Goal: Task Accomplishment & Management: Complete application form

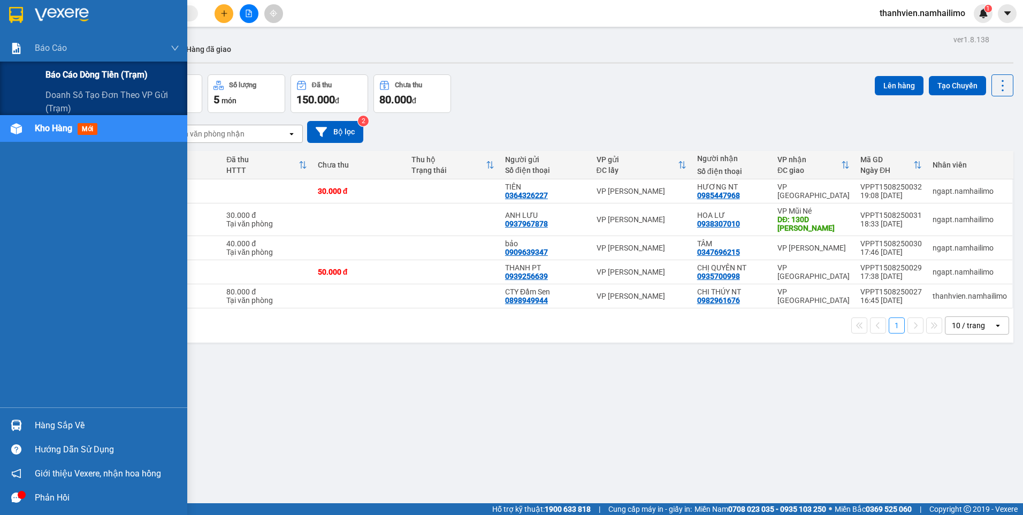
click at [61, 72] on span "Báo cáo dòng tiền (trạm)" at bounding box center [97, 74] width 102 height 13
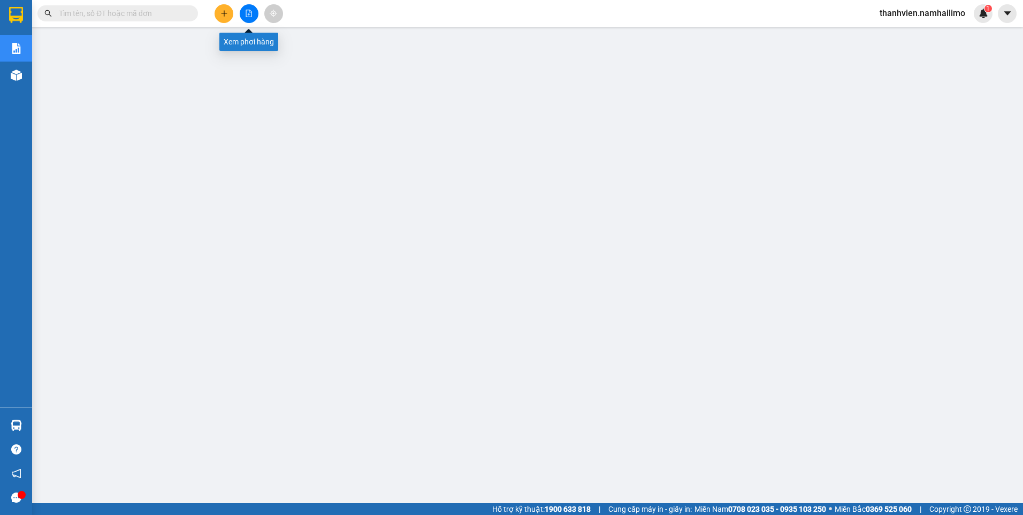
click at [231, 10] on button at bounding box center [224, 13] width 19 height 19
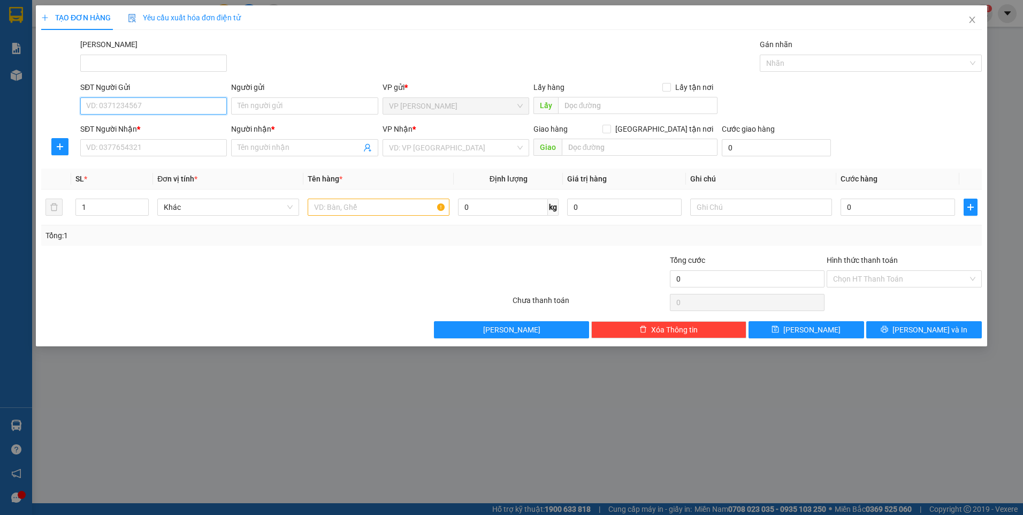
click at [158, 113] on input "SĐT Người Gửi" at bounding box center [153, 105] width 147 height 17
type input "0"
click at [147, 142] on div "0918210852 - THIÊN" at bounding box center [154, 145] width 134 height 12
type input "0918210852"
type input "THIÊN"
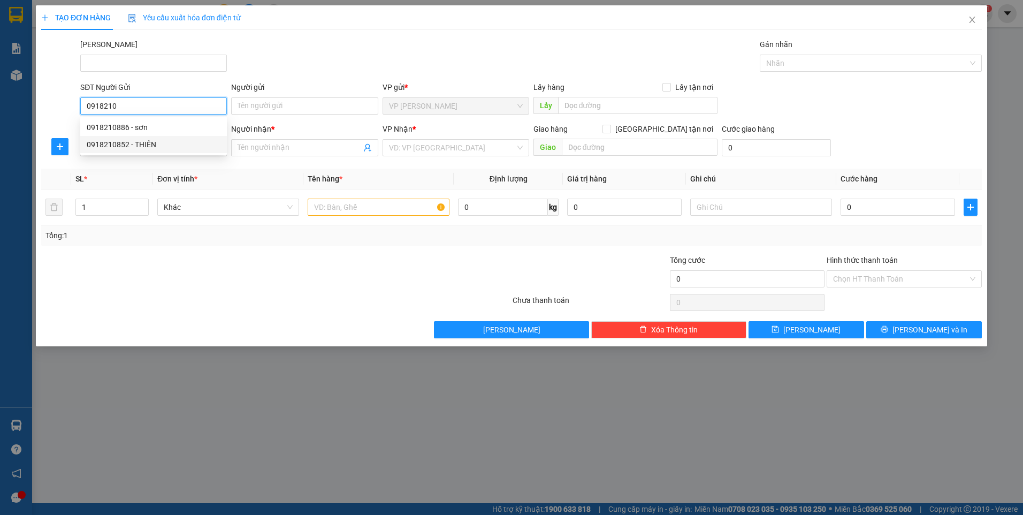
type input "0909838272"
type input "THẮM"
type input "70.000"
type input "0918210852"
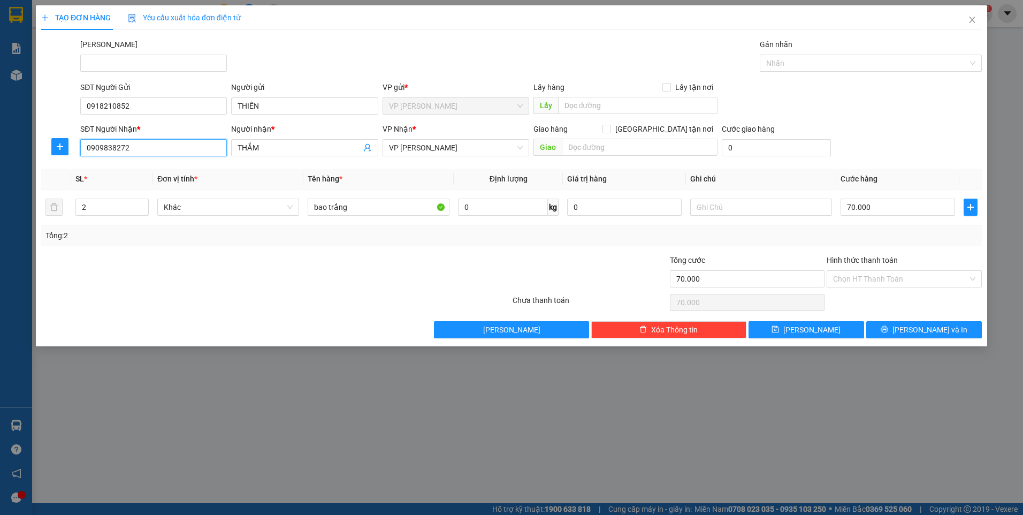
click at [194, 143] on input "0909838272" at bounding box center [153, 147] width 147 height 17
type input "0834653333"
click at [304, 150] on input "THẮM" at bounding box center [299, 148] width 123 height 12
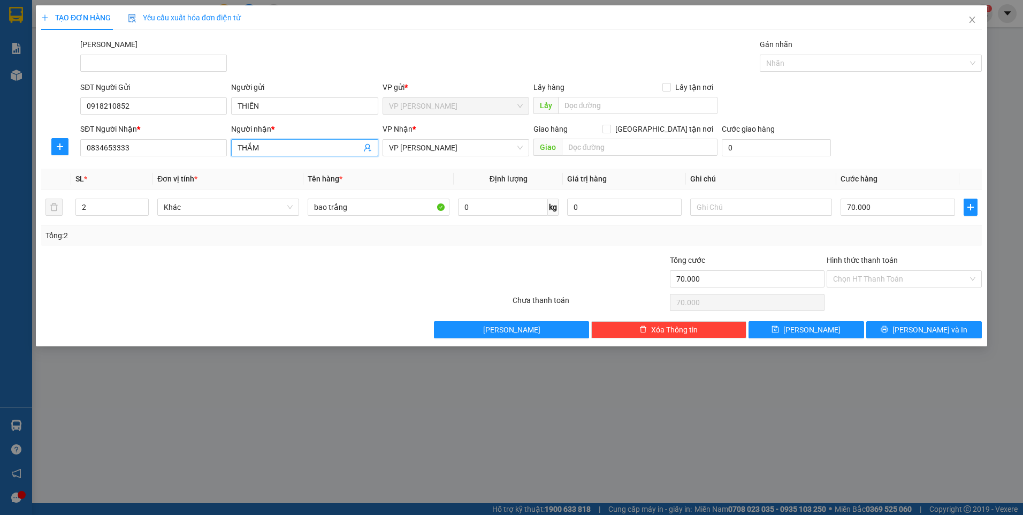
click at [304, 150] on input "THẮM" at bounding box center [299, 148] width 123 height 12
type input "m"
type input "[PERSON_NAME]"
click at [618, 255] on div at bounding box center [590, 272] width 157 height 37
click at [370, 210] on input "bao trắng" at bounding box center [379, 207] width 142 height 17
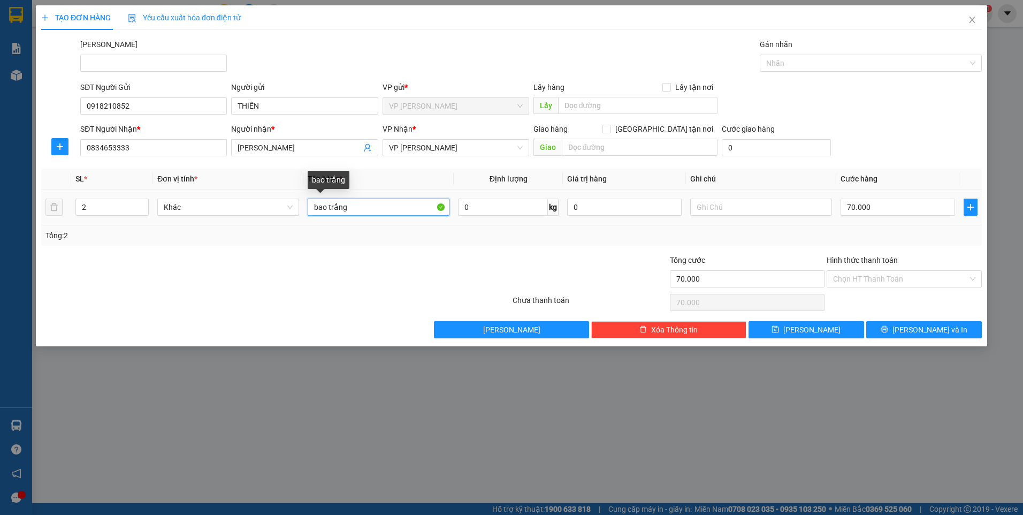
click at [370, 210] on input "bao trắng" at bounding box center [379, 207] width 142 height 17
click at [370, 209] on input "bao trắng" at bounding box center [379, 207] width 142 height 17
type input "CỤC ĐEN"
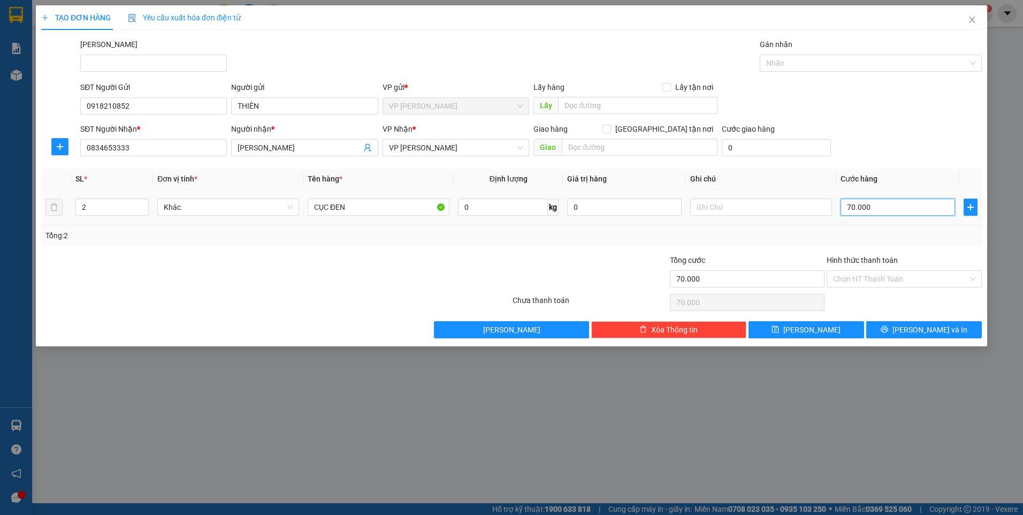
click at [933, 211] on input "70.000" at bounding box center [898, 207] width 115 height 17
type input "2"
type input "20"
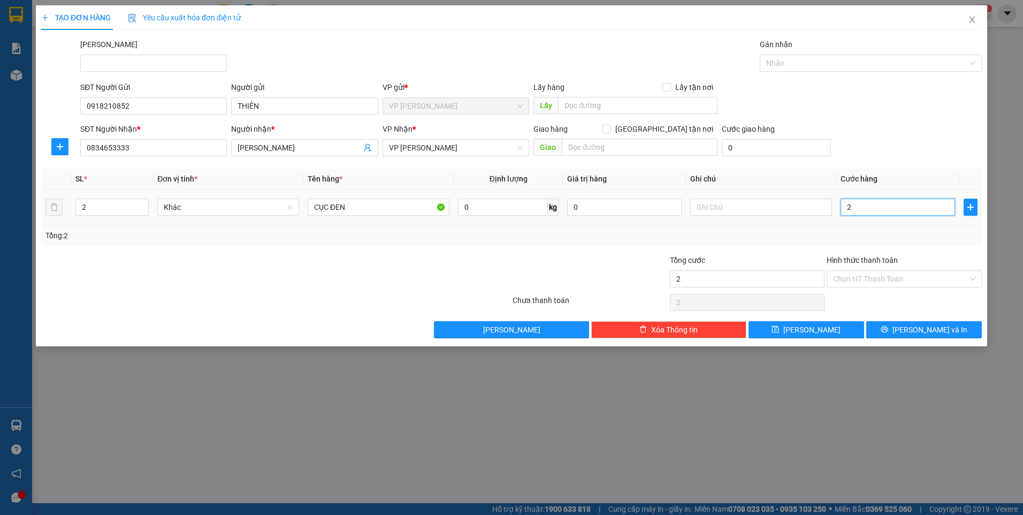
type input "20"
type input "20.000"
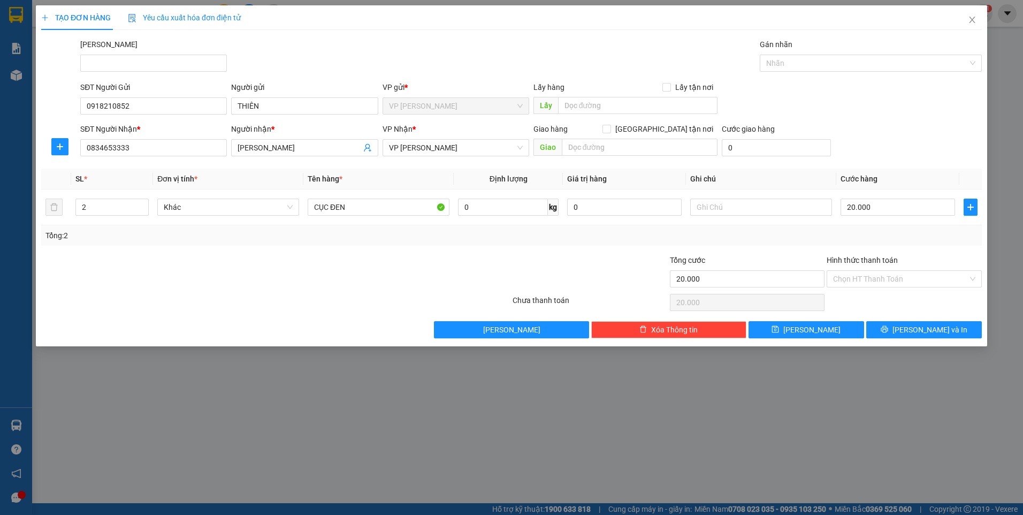
click at [533, 261] on div at bounding box center [590, 272] width 157 height 37
click at [904, 277] on input "Hình thức thanh toán" at bounding box center [900, 279] width 135 height 16
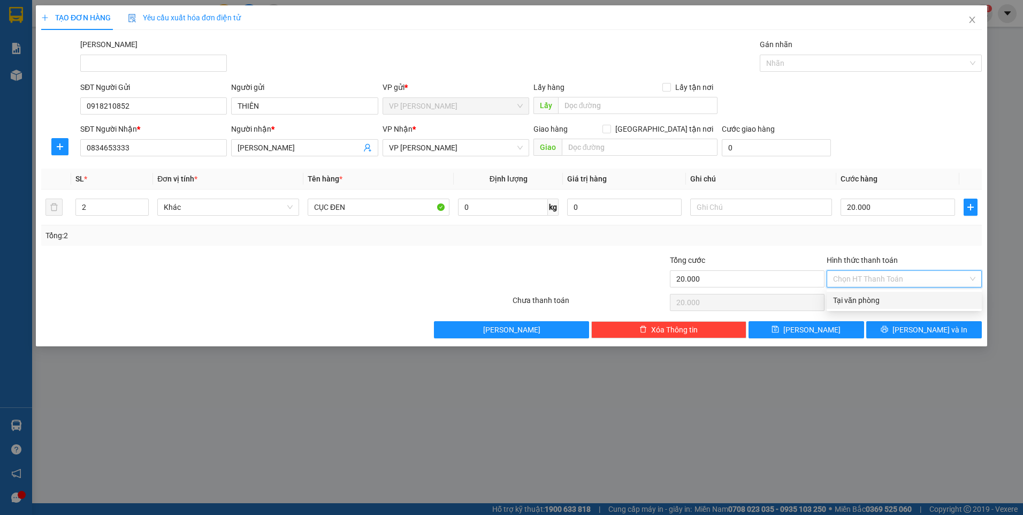
click at [910, 305] on div "Tại văn phòng" at bounding box center [904, 300] width 142 height 12
type input "0"
click at [913, 332] on button "[PERSON_NAME] và In" at bounding box center [925, 329] width 116 height 17
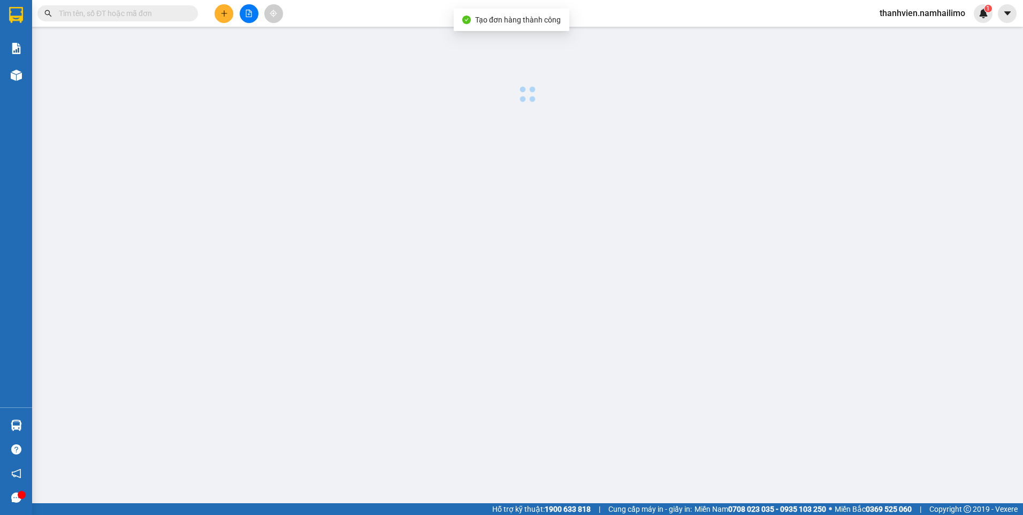
click at [882, 401] on main at bounding box center [511, 251] width 1023 height 503
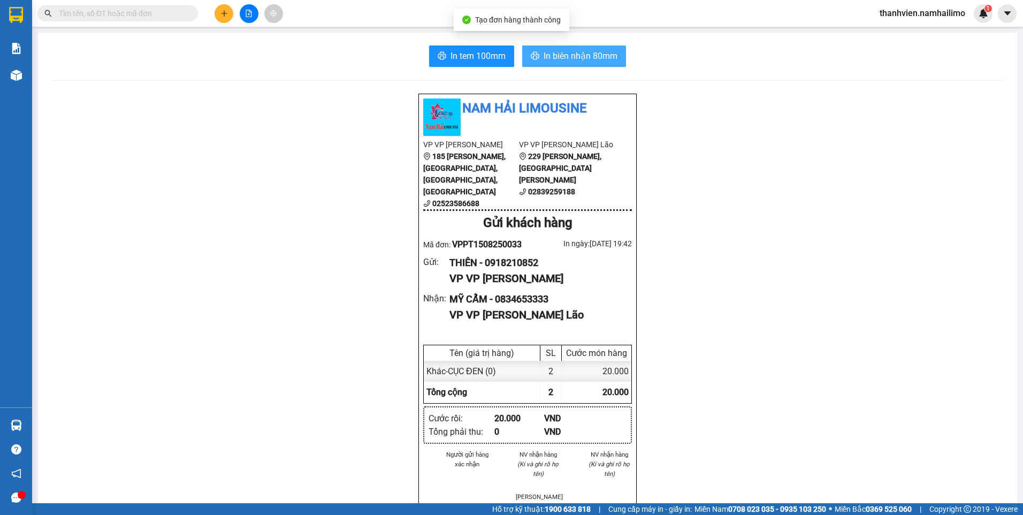
click at [572, 57] on span "In biên nhận 80mm" at bounding box center [581, 55] width 74 height 13
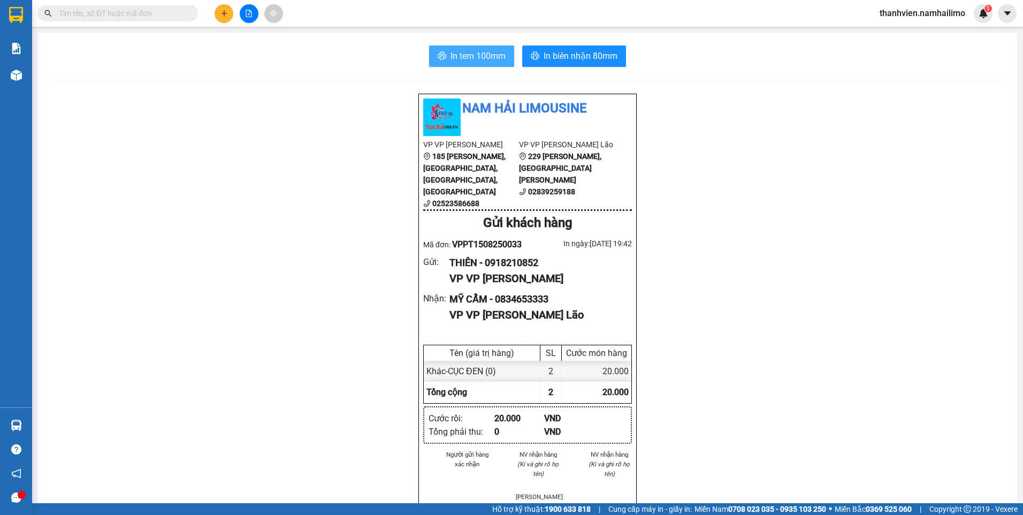
click at [495, 56] on span "In tem 100mm" at bounding box center [478, 55] width 55 height 13
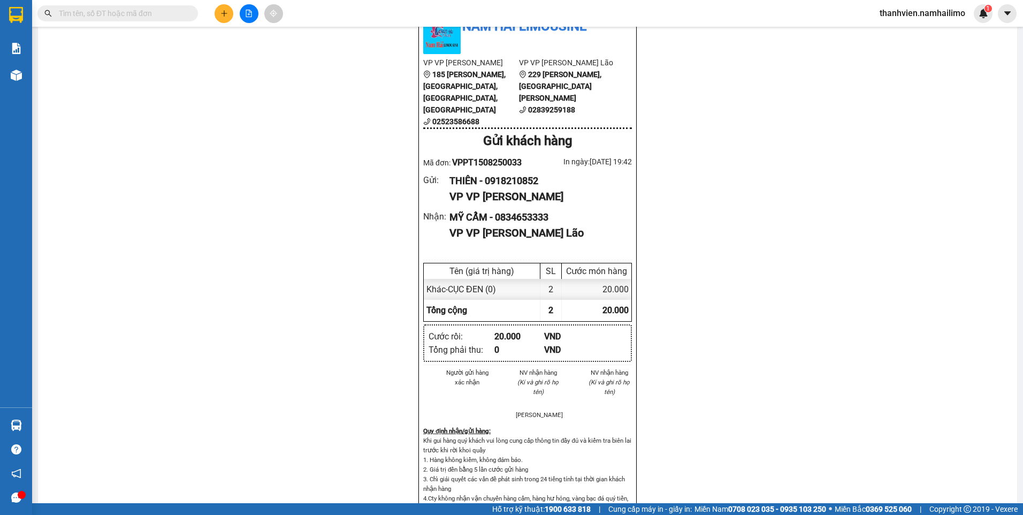
scroll to position [107, 0]
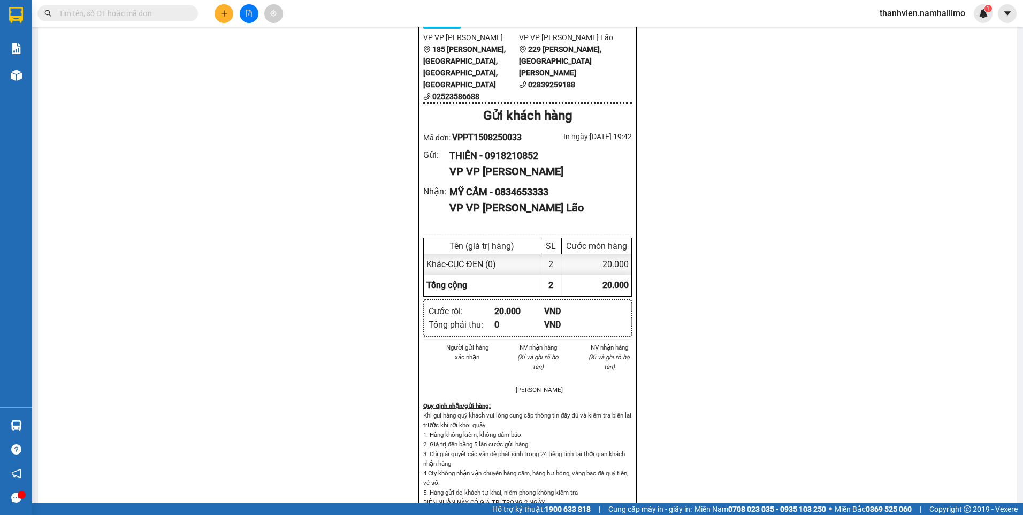
click at [916, 17] on span "thanhvien.namhailimo" at bounding box center [922, 12] width 103 height 13
click at [917, 33] on span "Đăng xuất" at bounding box center [928, 33] width 80 height 12
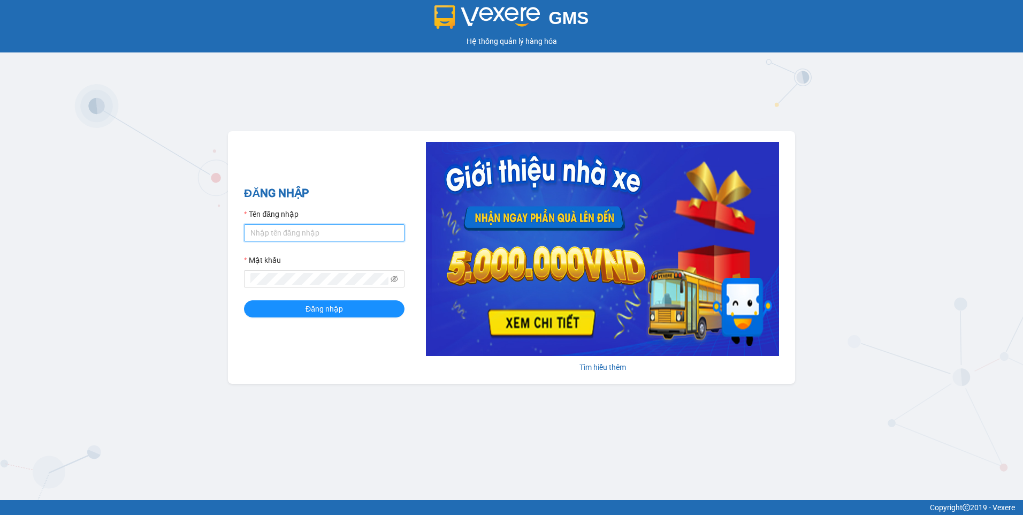
click at [282, 229] on input "Tên đăng nhập" at bounding box center [324, 232] width 161 height 17
drag, startPoint x: 277, startPoint y: 233, endPoint x: 241, endPoint y: 225, distance: 37.2
click at [241, 225] on div "ĐĂNG NHẬP Tên đăng nhập thuytien.[PERSON_NAME] khẩu Đăng nhập Tìm hiểu thêm" at bounding box center [511, 257] width 567 height 253
type input "lehoangvi.namhailimo"
click at [244, 300] on button "Đăng nhập" at bounding box center [324, 308] width 161 height 17
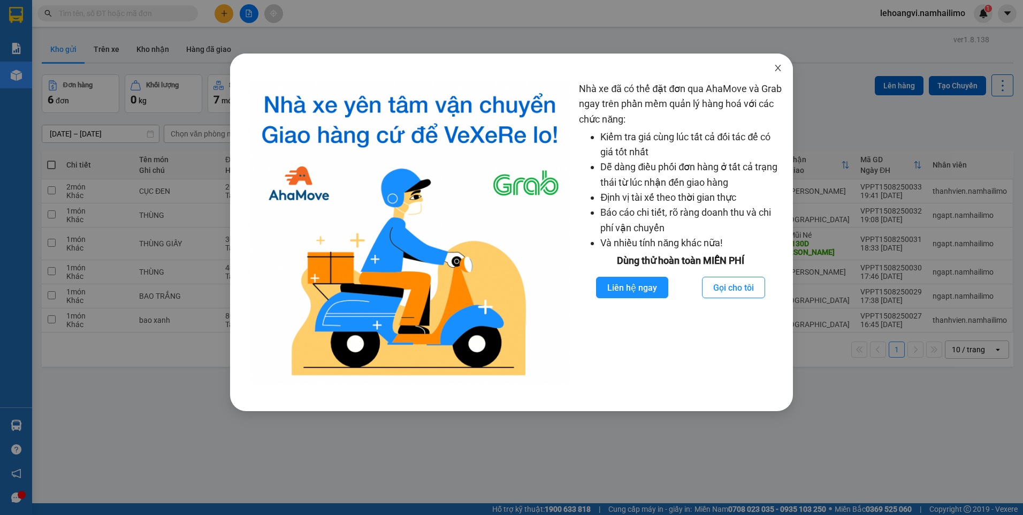
click at [779, 71] on icon "close" at bounding box center [778, 68] width 9 height 9
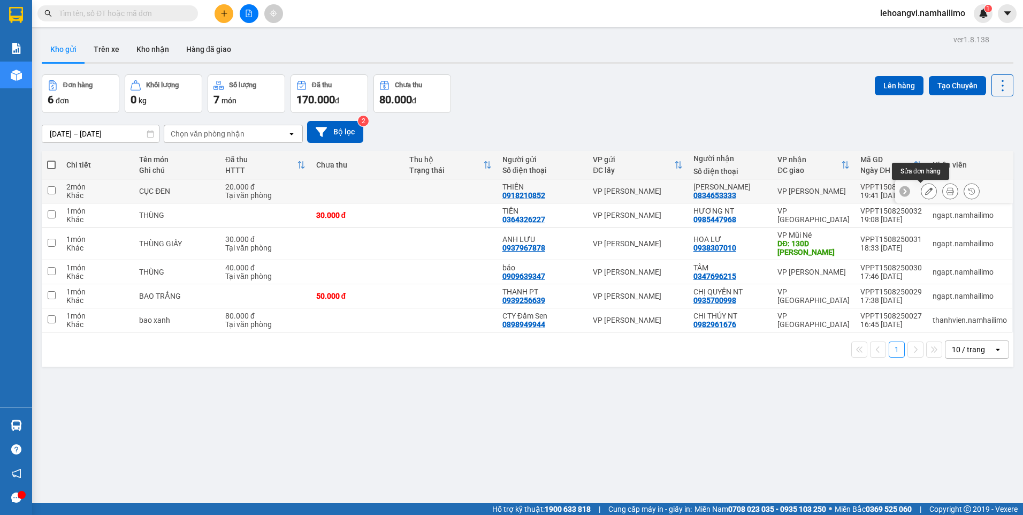
click at [926, 195] on icon at bounding box center [929, 190] width 7 height 7
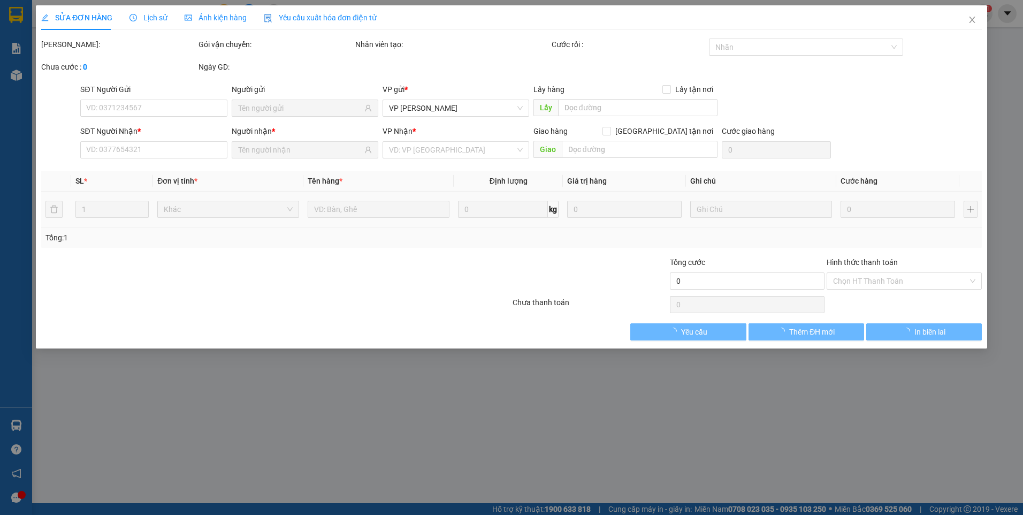
type input "0918210852"
type input "0834653333"
type input "20.000"
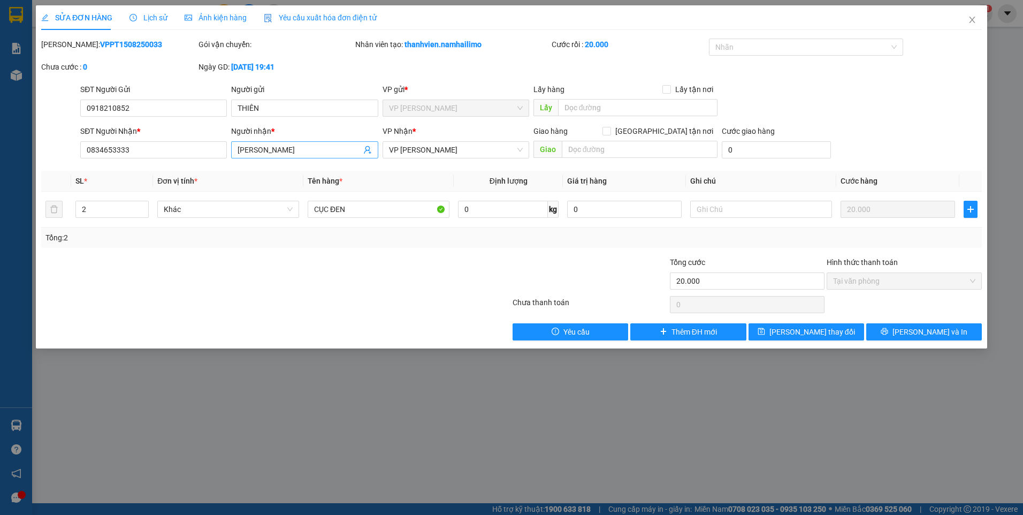
click at [280, 149] on input "[PERSON_NAME]" at bounding box center [299, 150] width 123 height 12
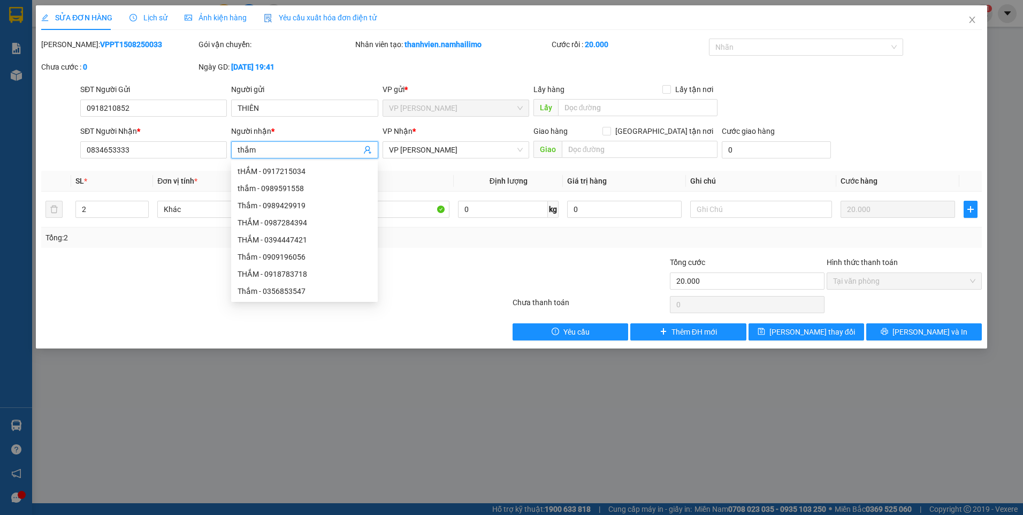
type input "thắm"
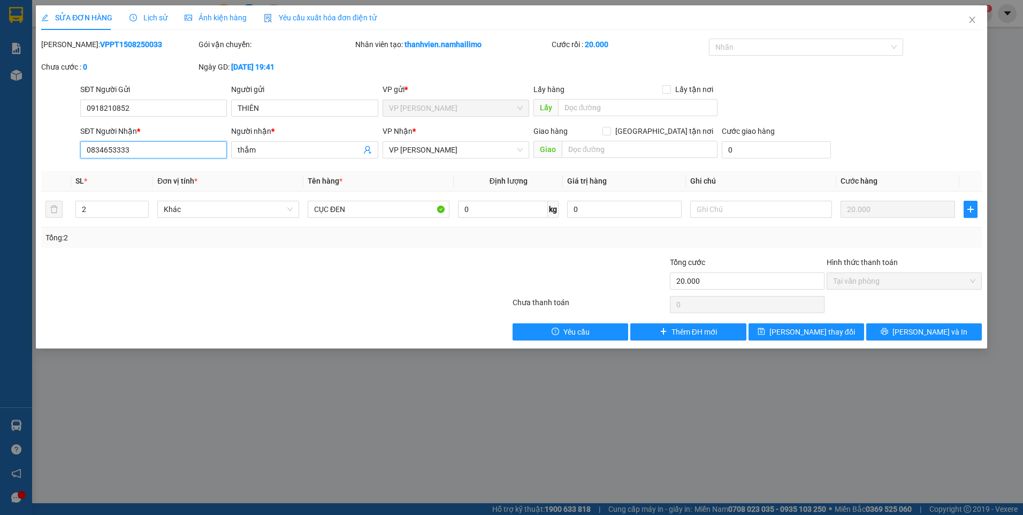
click at [186, 156] on input "0834653333" at bounding box center [153, 149] width 147 height 17
paste input "909838272"
type input "0909838272"
click at [319, 150] on input "thắm" at bounding box center [299, 150] width 123 height 12
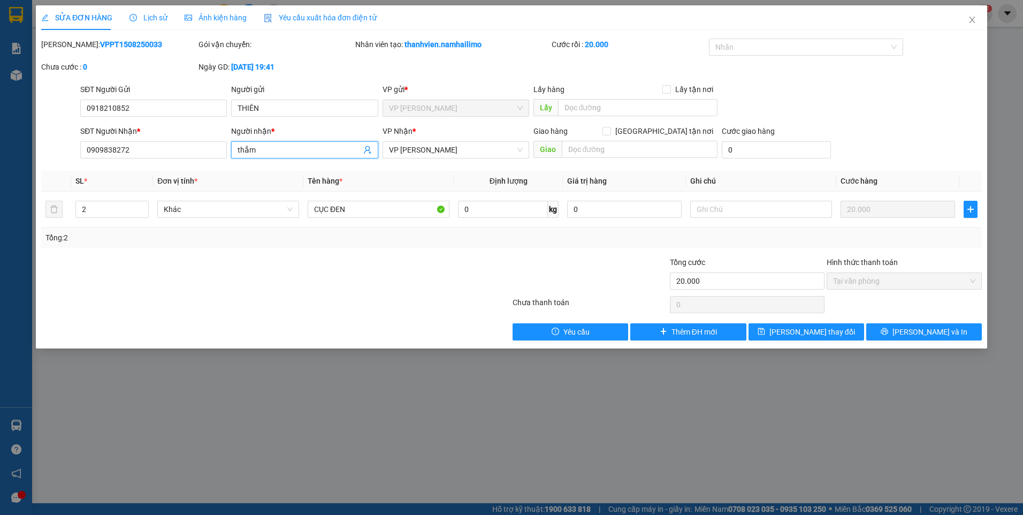
click at [319, 150] on input "thắm" at bounding box center [299, 150] width 123 height 12
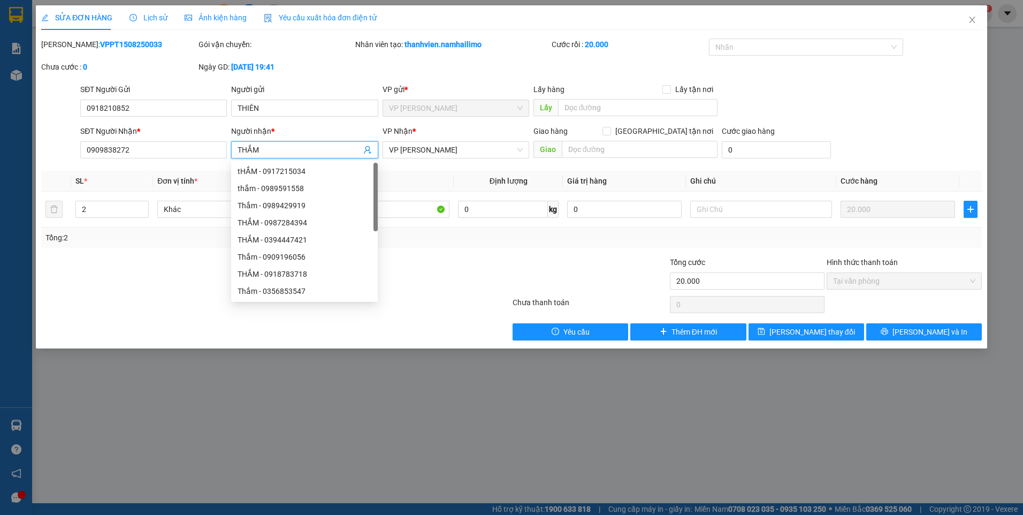
type input "THẮM"
click at [480, 256] on div at bounding box center [432, 274] width 157 height 37
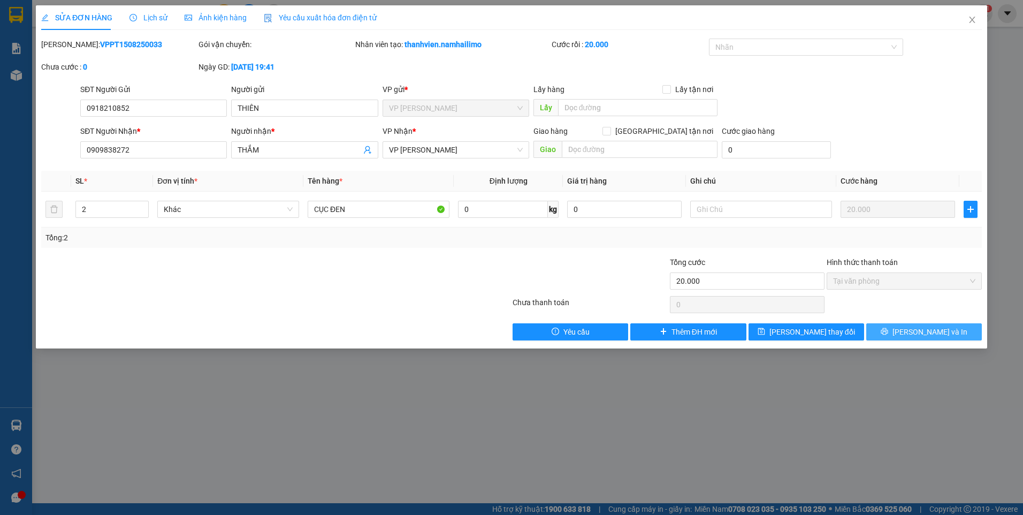
click at [944, 332] on span "[PERSON_NAME] và In" at bounding box center [930, 332] width 75 height 12
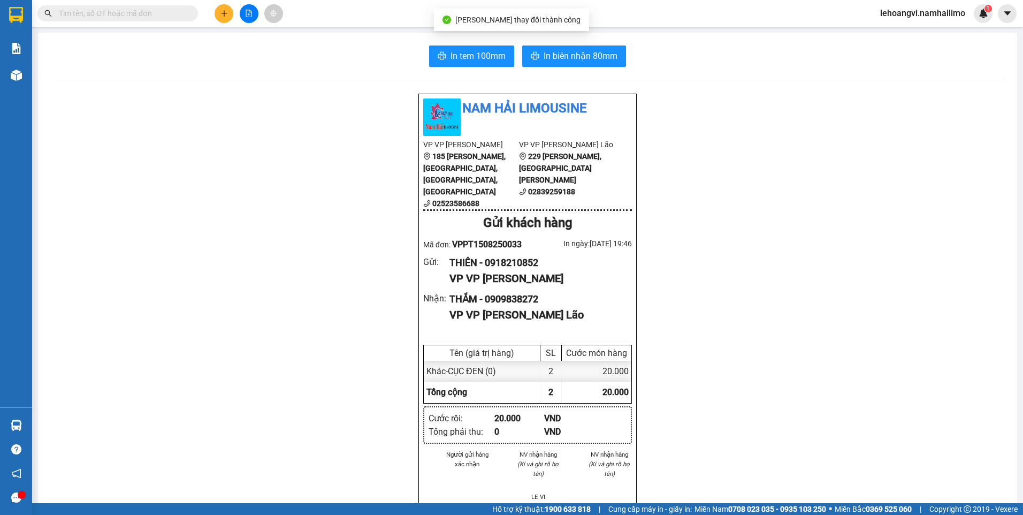
click at [825, 397] on div "Nam Hải Limousine VP VP [PERSON_NAME] 185 [PERSON_NAME], [GEOGRAPHIC_DATA], [PE…" at bounding box center [528, 520] width 954 height 855
click at [466, 48] on button "In tem 100mm" at bounding box center [471, 56] width 85 height 21
click at [131, 16] on input "text" at bounding box center [122, 13] width 126 height 12
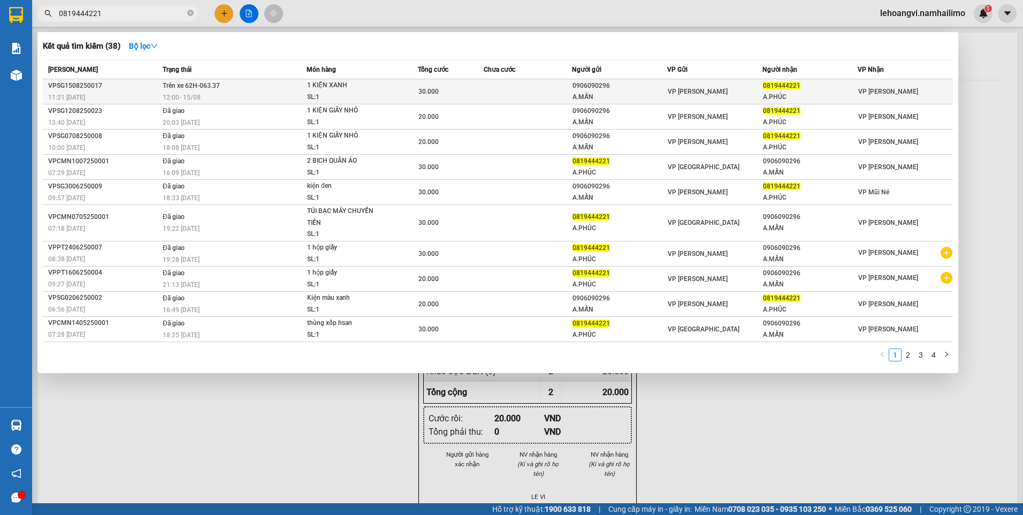
type input "0819444221"
click at [575, 96] on div "A.MẪN" at bounding box center [620, 97] width 94 height 11
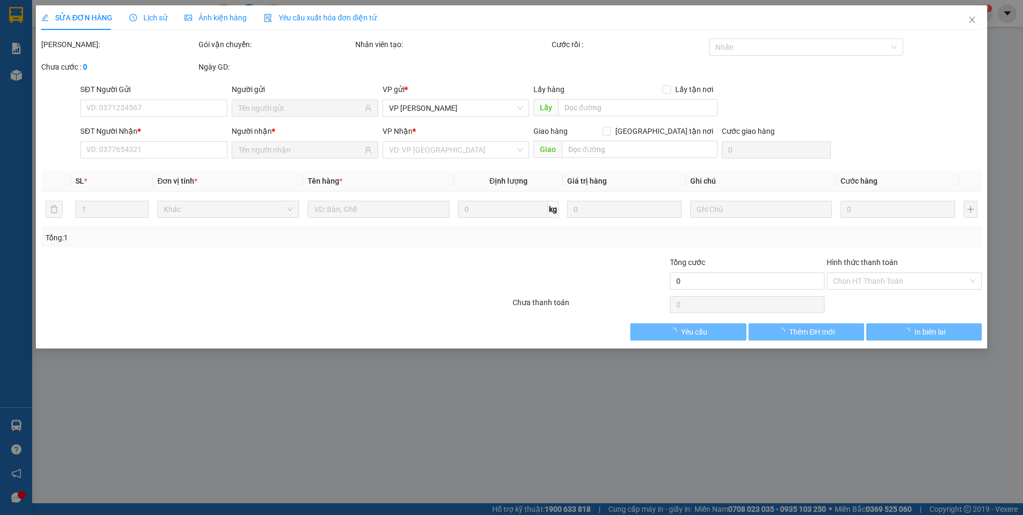
type input "0906090296"
type input "A.MẪN"
type input "0819444221"
type input "A.PHÚC"
type input "30.000"
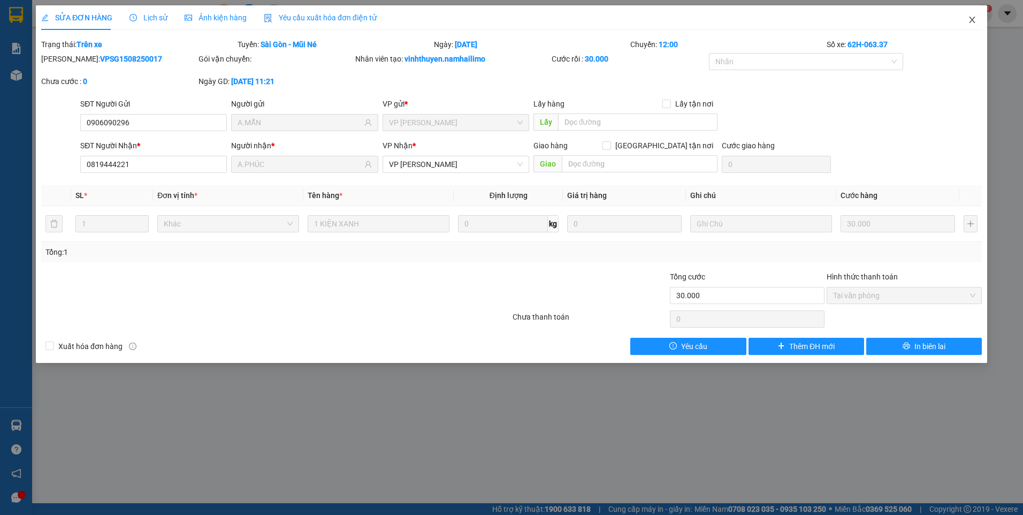
click at [972, 18] on icon "close" at bounding box center [972, 20] width 9 height 9
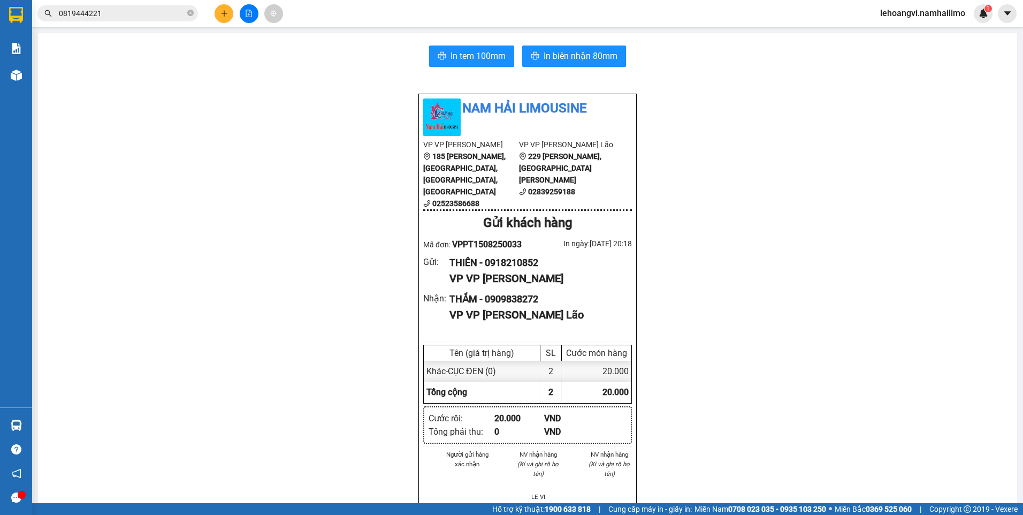
click at [134, 13] on input "0819444221" at bounding box center [122, 13] width 126 height 12
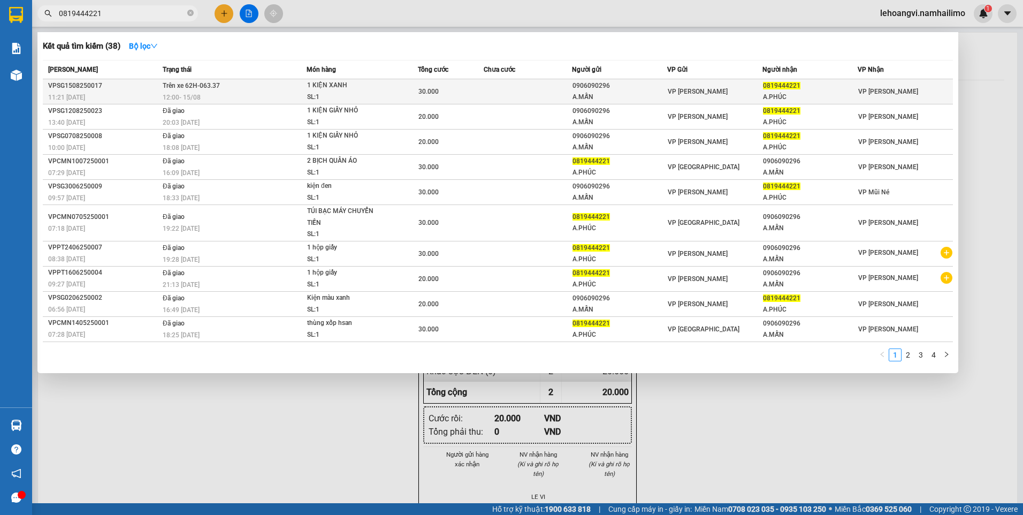
click at [296, 98] on div "12:00 [DATE]" at bounding box center [234, 98] width 143 height 12
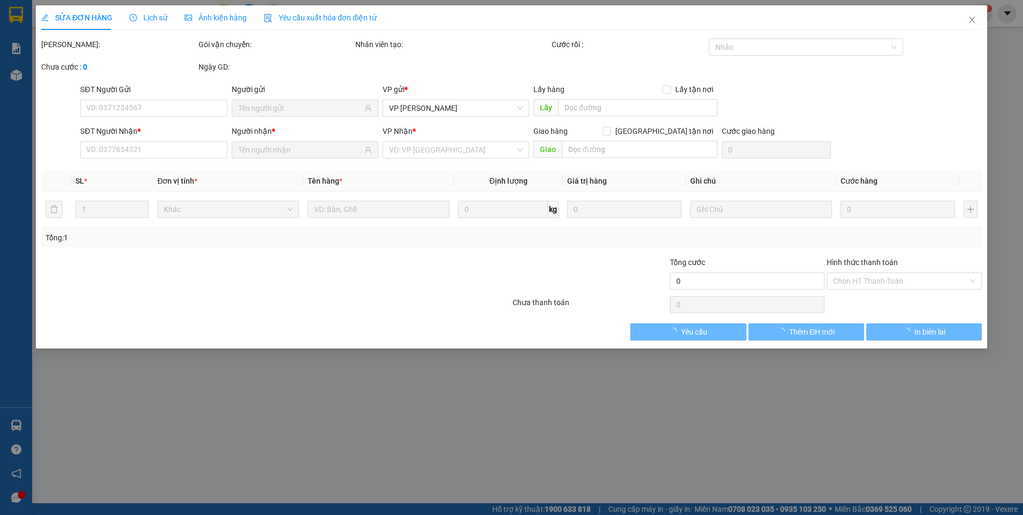
type input "0906090296"
type input "A.MẪN"
type input "0819444221"
type input "A.PHÚC"
type input "30.000"
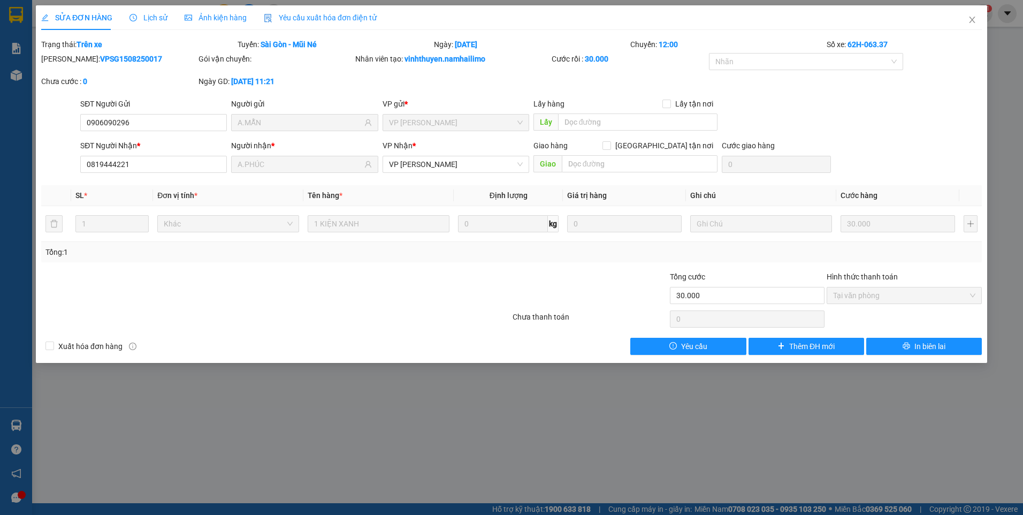
click at [149, 14] on span "Lịch sử" at bounding box center [149, 17] width 38 height 9
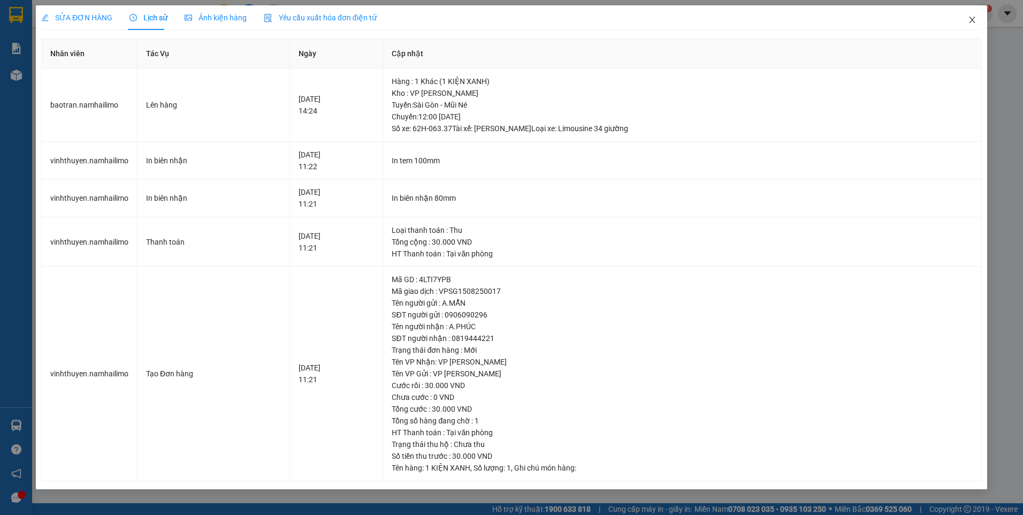
click at [972, 20] on icon "close" at bounding box center [972, 20] width 9 height 9
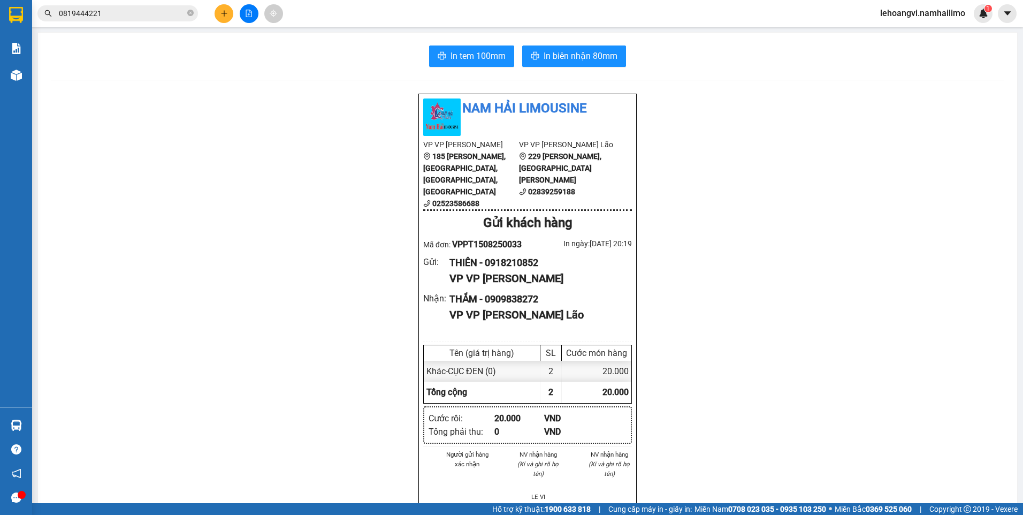
scroll to position [161, 0]
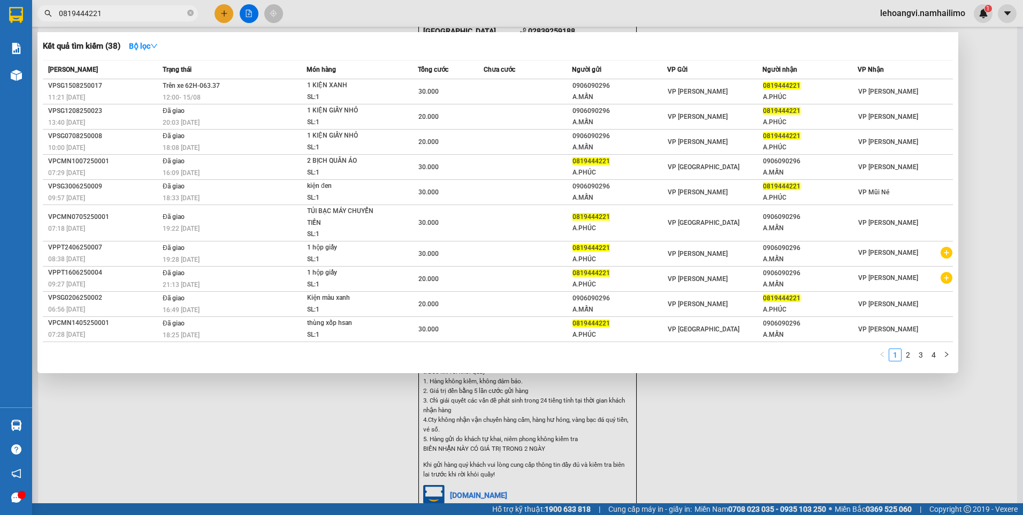
click at [161, 11] on input "0819444221" at bounding box center [122, 13] width 126 height 12
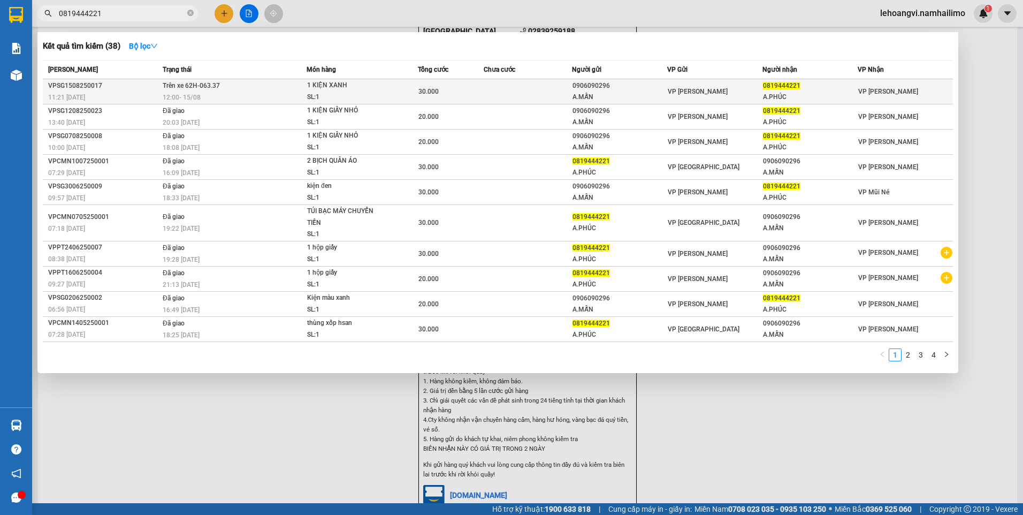
click at [437, 98] on td "30.000" at bounding box center [451, 91] width 66 height 25
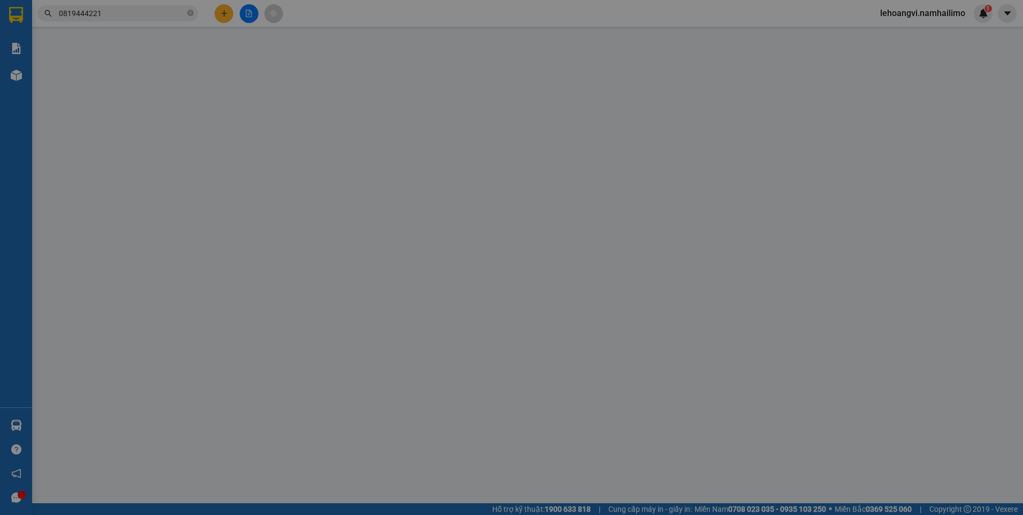
type input "0906090296"
type input "A.MẪN"
type input "0819444221"
type input "A.PHÚC"
type input "30.000"
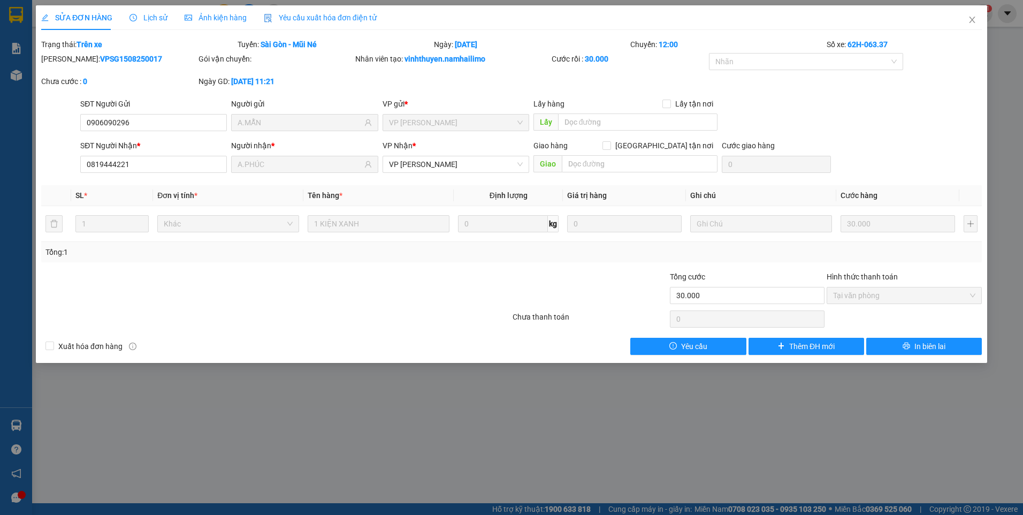
click at [161, 6] on div "Lịch sử" at bounding box center [149, 17] width 38 height 25
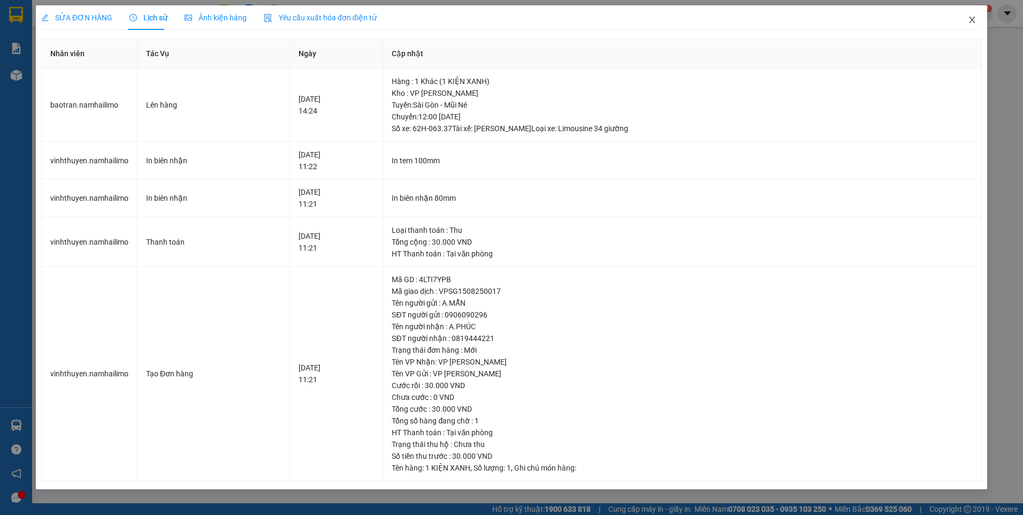
click at [972, 21] on icon "close" at bounding box center [972, 20] width 6 height 6
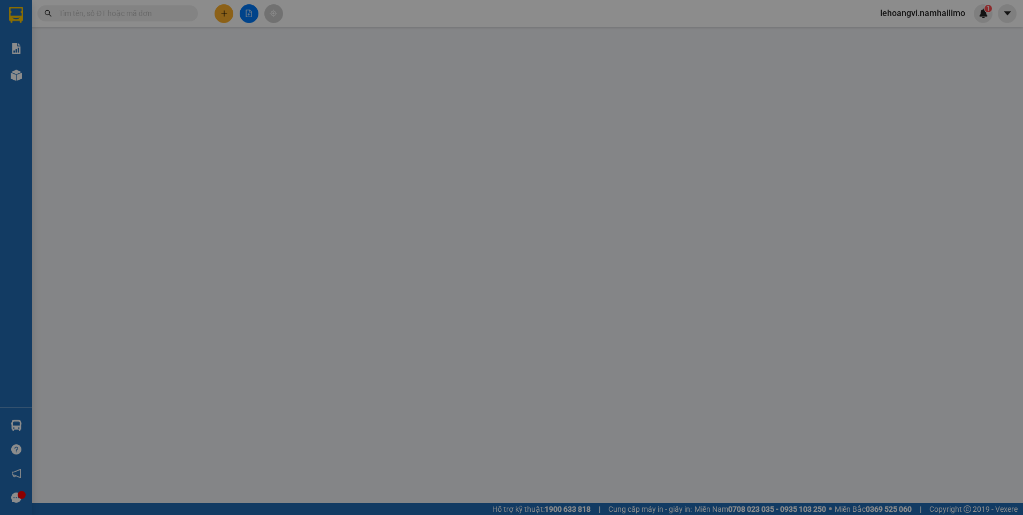
type input "0918210852"
type input "0834653333"
type input "20.000"
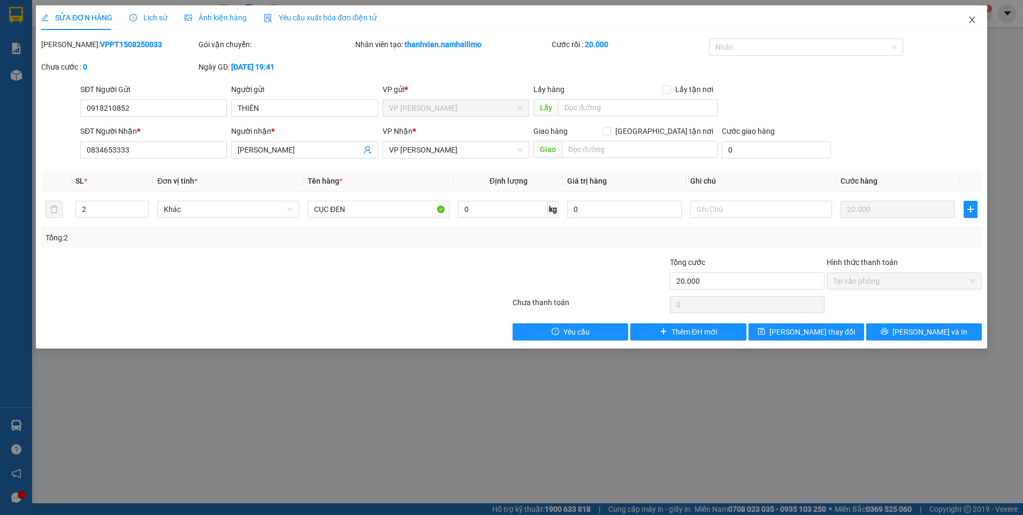
click at [972, 20] on icon "close" at bounding box center [972, 20] width 9 height 9
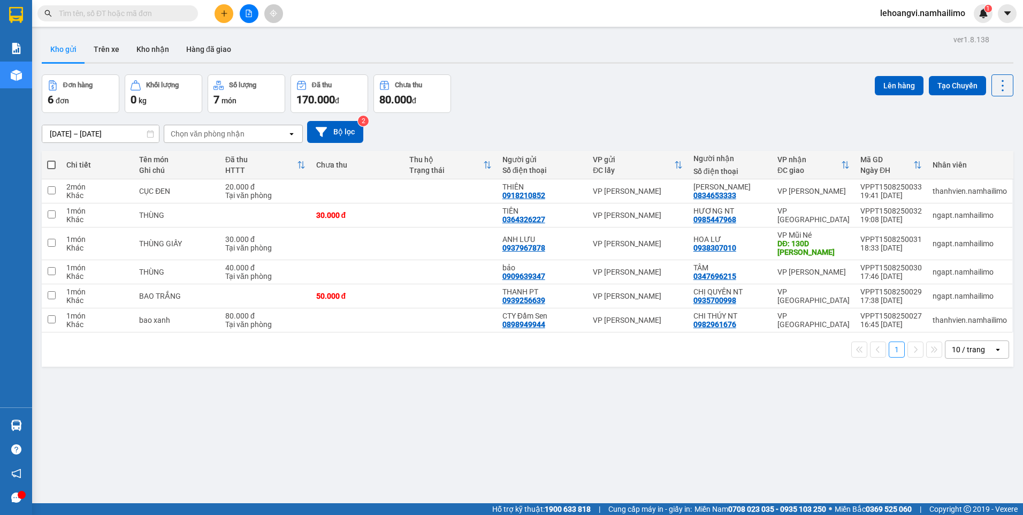
click at [90, 18] on input "text" at bounding box center [122, 13] width 126 height 12
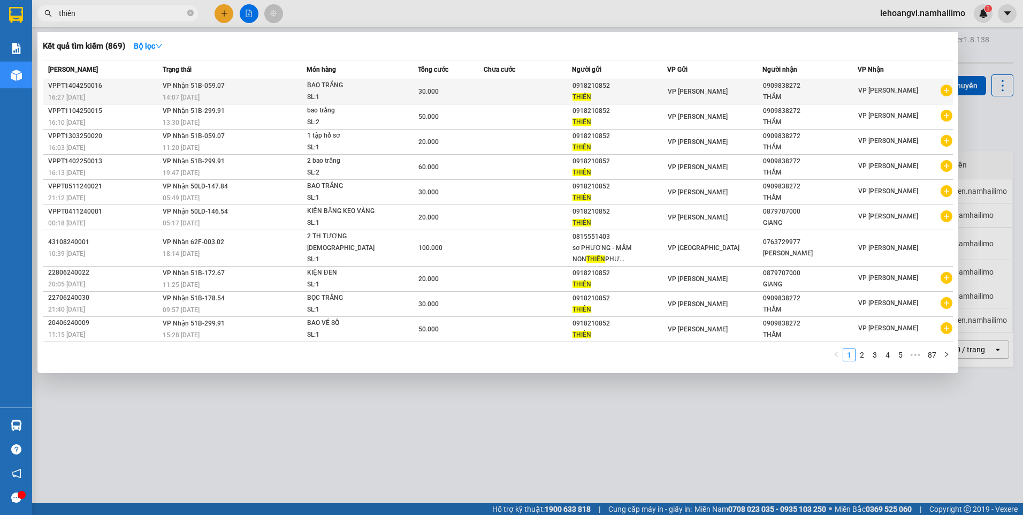
type input "thiên"
click at [729, 92] on div "VP [PERSON_NAME]" at bounding box center [715, 92] width 94 height 12
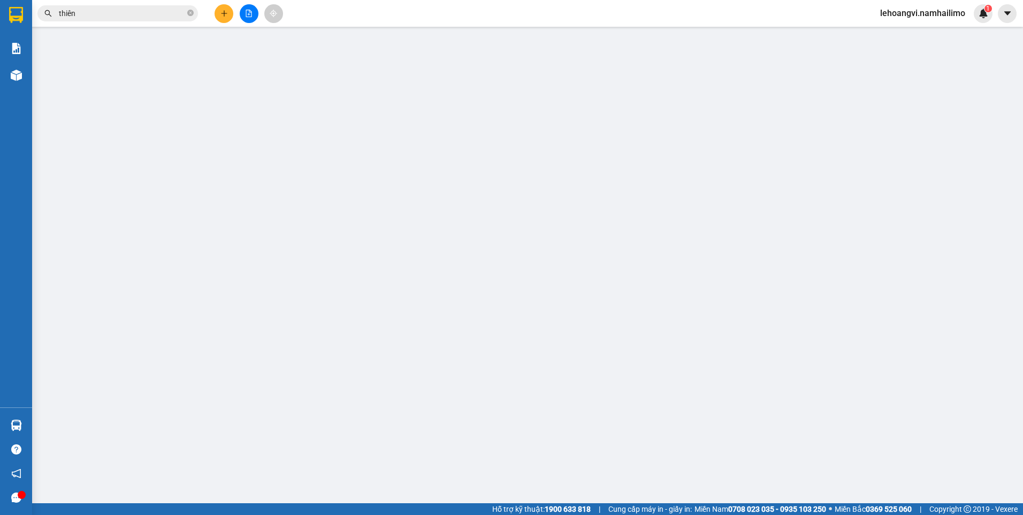
type input "0918210852"
type input "0909838272"
type input "30.000"
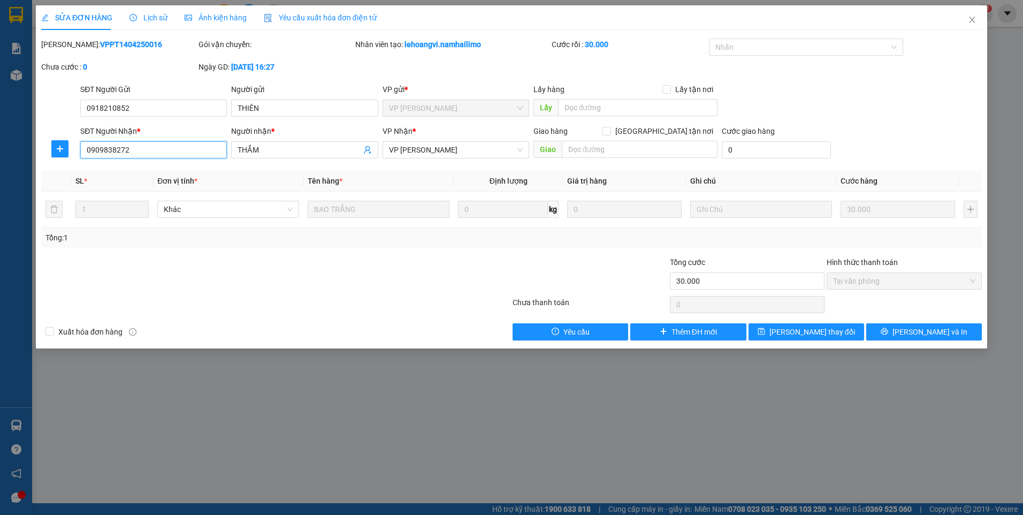
click at [177, 152] on input "0909838272" at bounding box center [153, 149] width 147 height 17
click at [975, 22] on icon "close" at bounding box center [972, 20] width 9 height 9
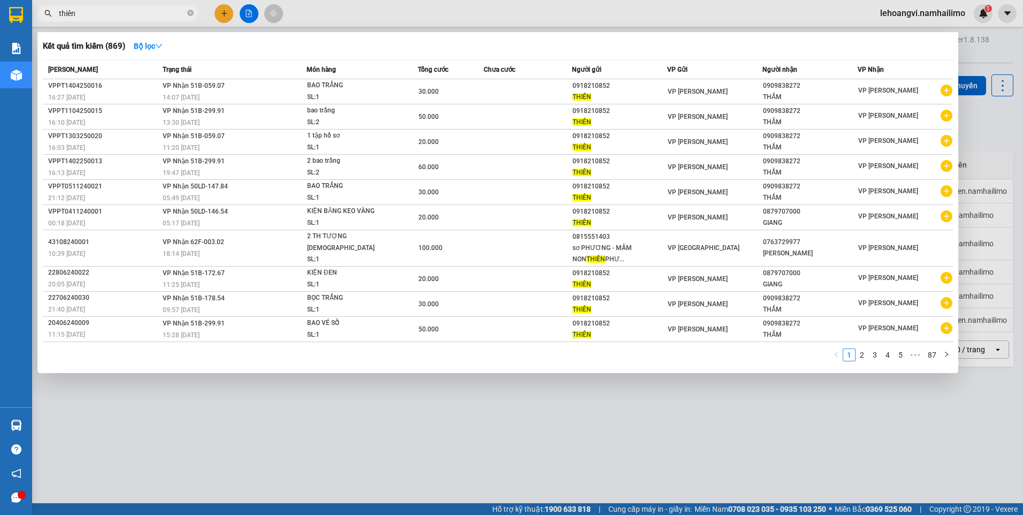
click at [135, 11] on input "thiên" at bounding box center [122, 13] width 126 height 12
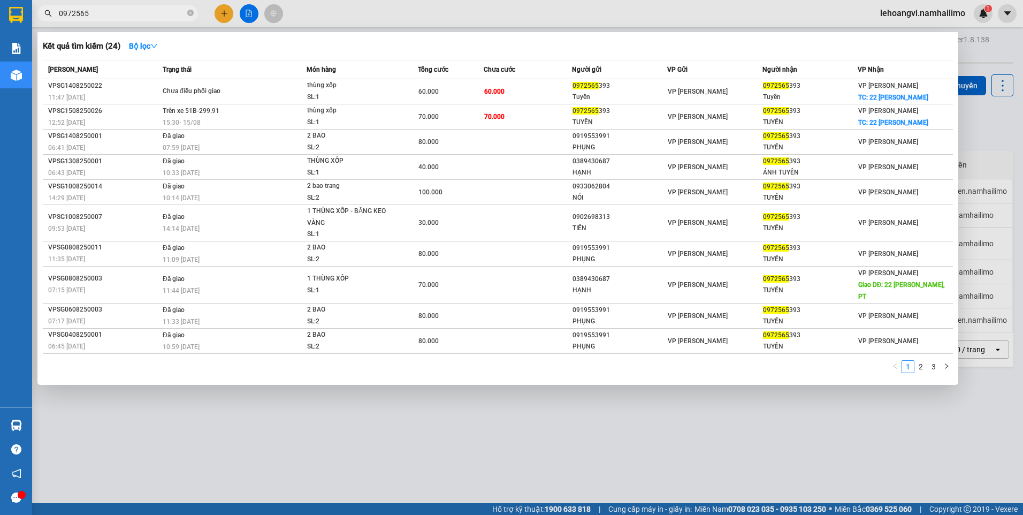
type input "0972565"
click at [366, 416] on div at bounding box center [511, 257] width 1023 height 515
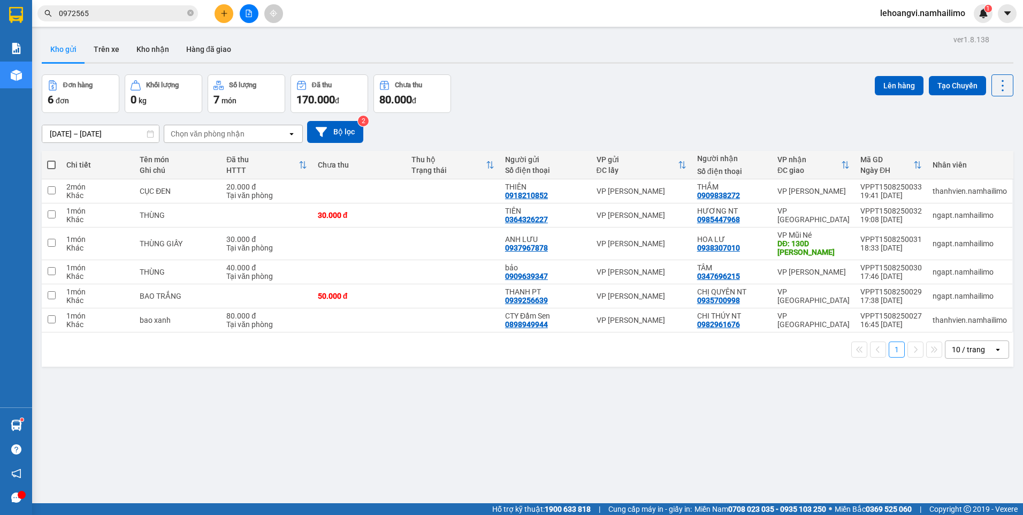
drag, startPoint x: 732, startPoint y: 409, endPoint x: 725, endPoint y: 397, distance: 13.7
click at [729, 407] on div "ver 1.8.138 Kho gửi Trên xe Kho nhận Hàng đã giao Đơn hàng 6 đơn Khối lượng 0 k…" at bounding box center [527, 289] width 981 height 515
click at [583, 460] on div "ver 1.8.138 Kho gửi Trên xe Kho nhận Hàng đã giao Đơn hàng 6 đơn Khối lượng 0 k…" at bounding box center [527, 289] width 981 height 515
